Goal: Check status: Check status

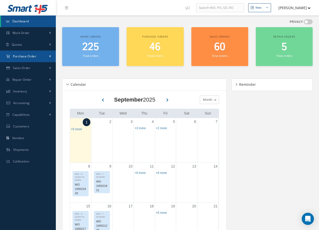
click at [21, 56] on span "Purchase Order" at bounding box center [24, 56] width 23 height 4
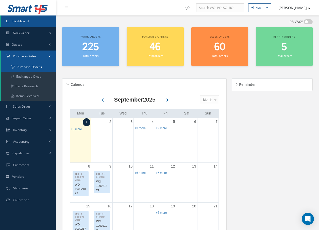
click at [20, 66] on a=1&status_id=2&status_id=3&status_id=5&collapsedFilters"] "Purchase Orders" at bounding box center [28, 67] width 55 height 10
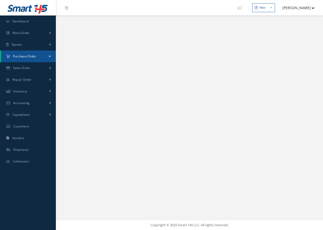
select select "25"
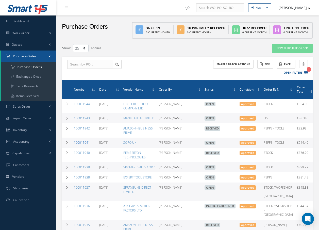
click at [85, 143] on link "100011941" at bounding box center [82, 142] width 16 height 4
select select "25"
click at [62, 9] on link at bounding box center [68, 8] width 14 height 8
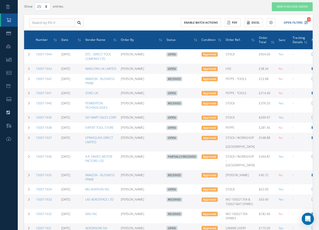
scroll to position [51, 0]
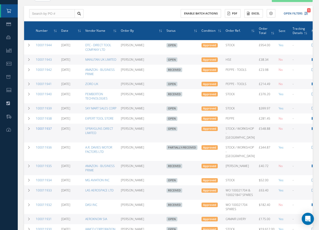
click at [43, 131] on link "100011937" at bounding box center [44, 128] width 16 height 4
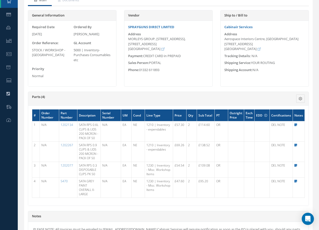
scroll to position [76, 0]
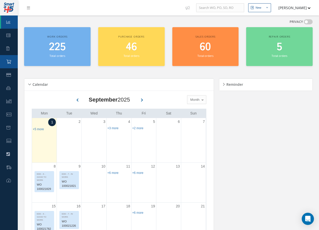
click at [14, 62] on link "Purchase Order" at bounding box center [9, 61] width 18 height 13
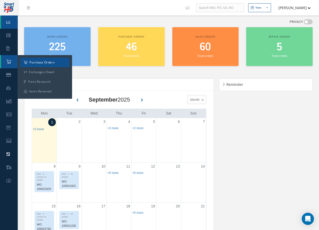
click at [40, 62] on a=1&status_id=2&status_id=3&status_id=5&collapsedFilters"] "Purchase Orders" at bounding box center [44, 63] width 49 height 10
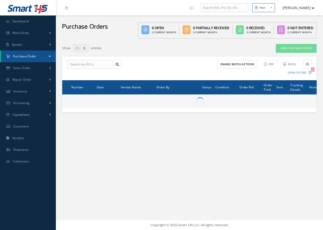
select select "25"
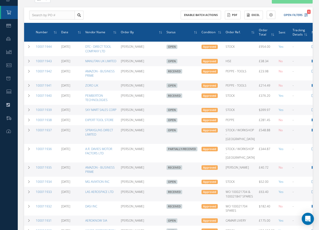
scroll to position [51, 0]
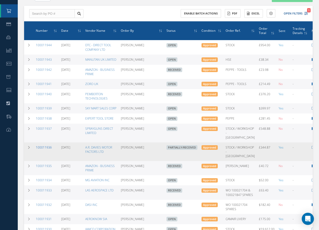
click at [50, 149] on link "100011936" at bounding box center [44, 147] width 16 height 4
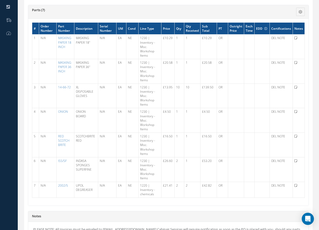
scroll to position [152, 0]
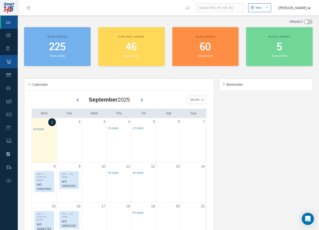
click at [9, 60] on icon at bounding box center [8, 62] width 5 height 4
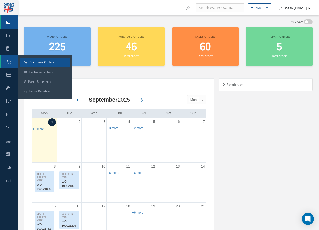
click at [33, 62] on a=1&status_id=2&status_id=3&status_id=5&collapsedFilters"] "Purchase Orders" at bounding box center [44, 63] width 49 height 10
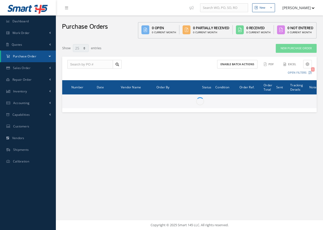
select select "25"
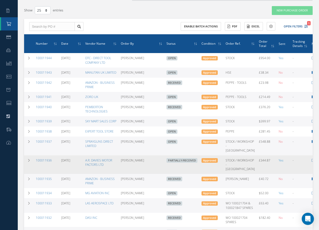
scroll to position [51, 0]
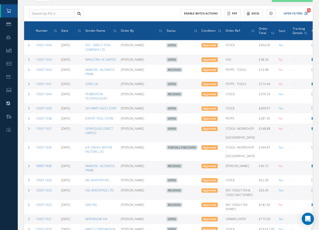
click at [47, 168] on link "100011935" at bounding box center [44, 166] width 16 height 4
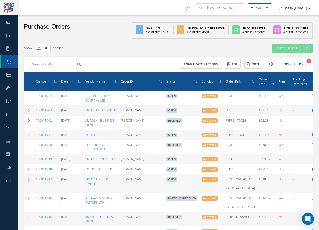
select select "25"
